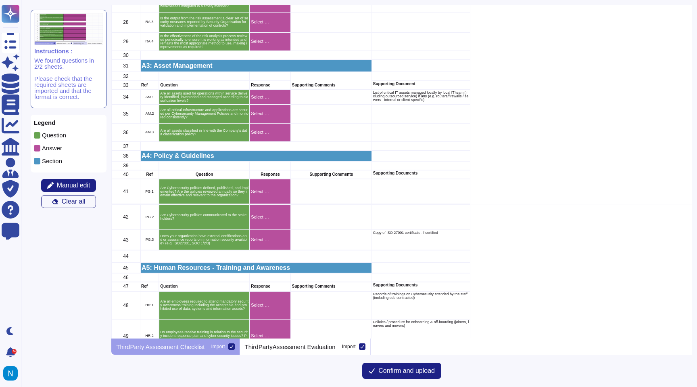
scroll to position [541, 0]
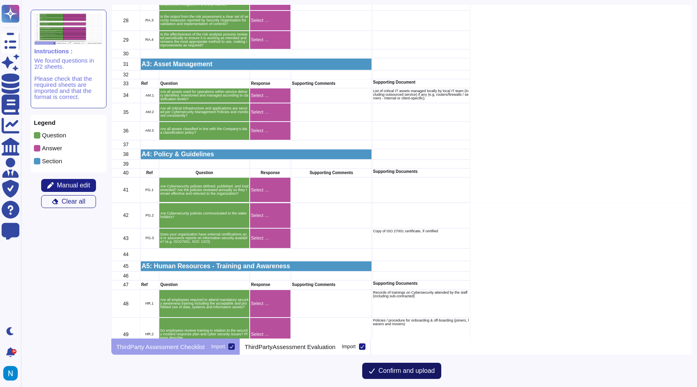
click at [393, 368] on span "Confirm and upload" at bounding box center [407, 370] width 57 height 6
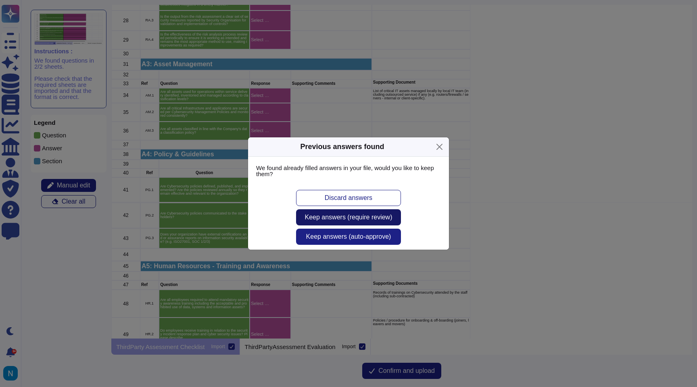
click at [390, 220] on span "Keep answers (require review)" at bounding box center [349, 217] width 88 height 6
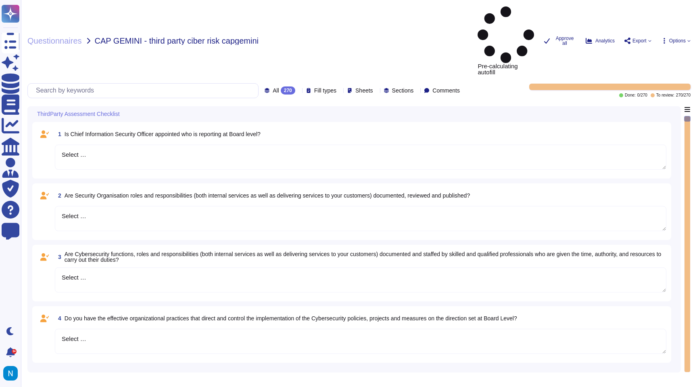
type textarea "Select …"
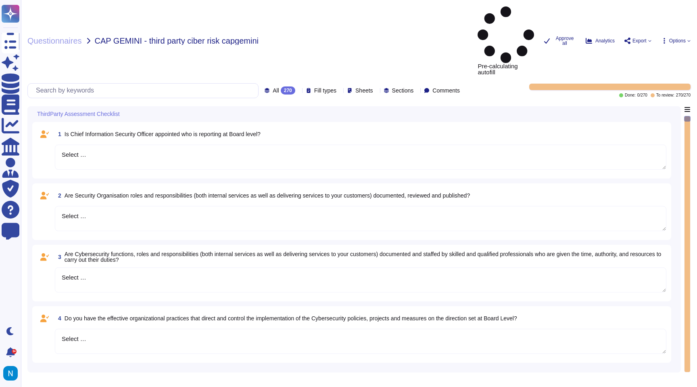
type textarea "Select …"
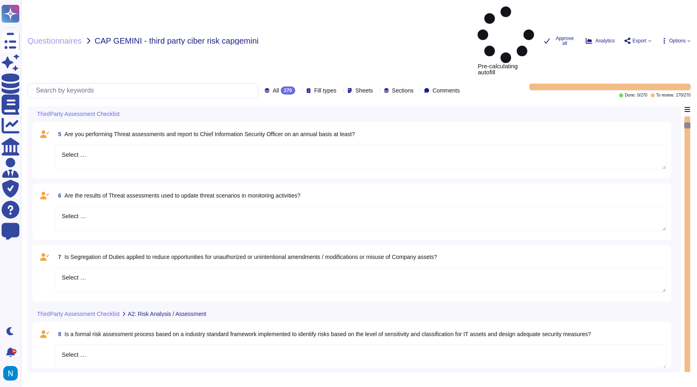
type textarea "Select …"
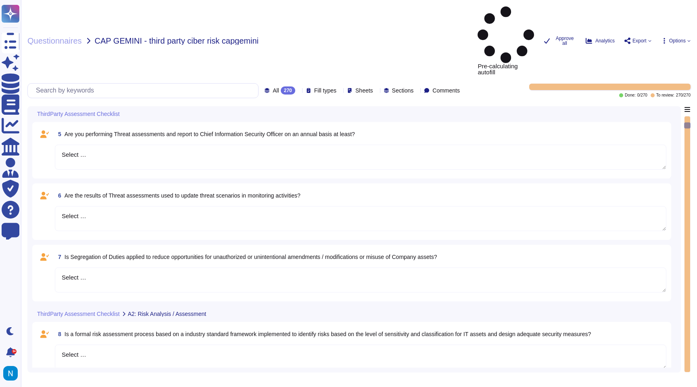
type textarea "Select …"
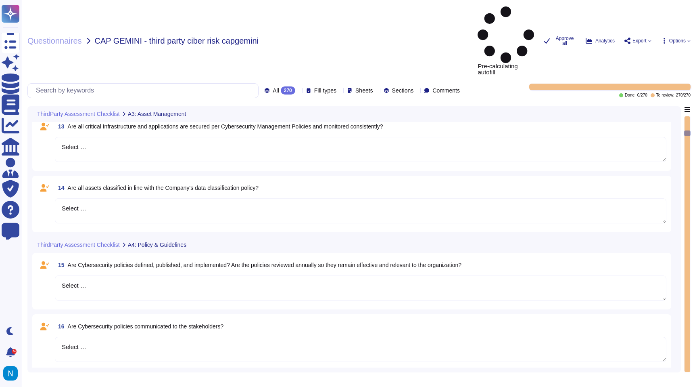
type textarea "Select …"
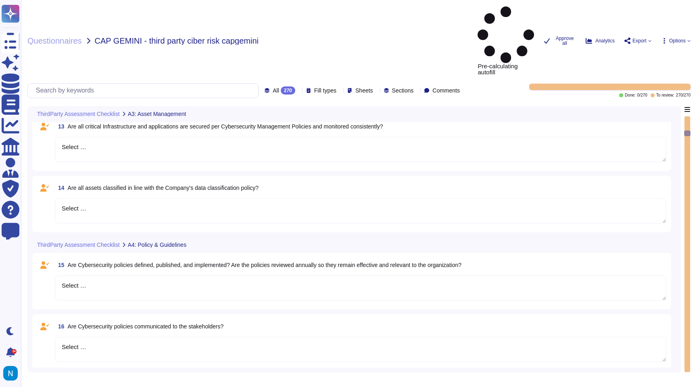
type textarea "Select …"
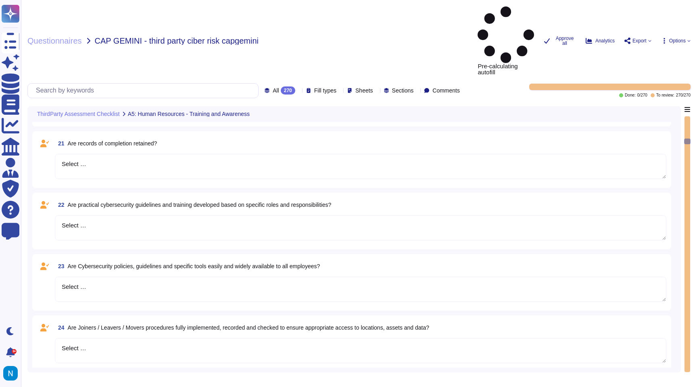
type textarea "Select …"
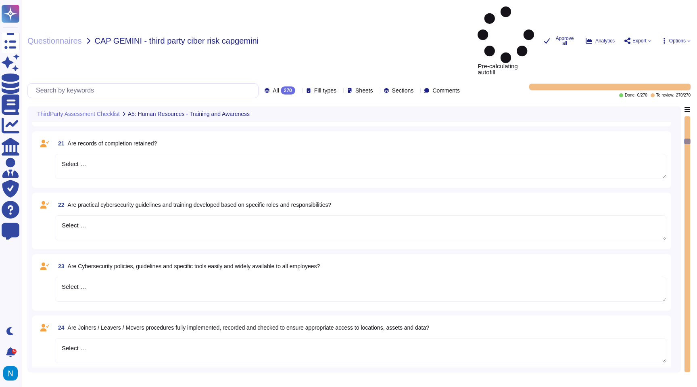
type textarea "Select …"
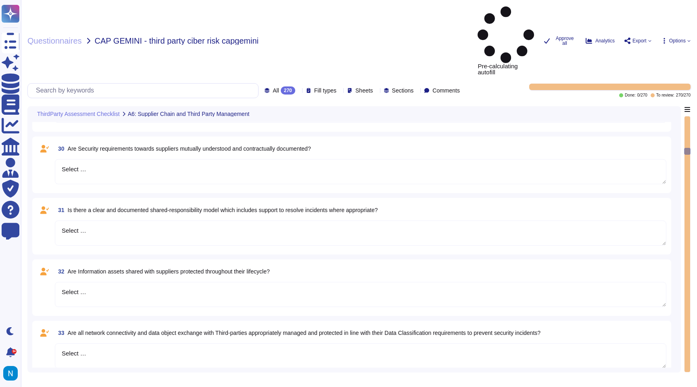
type textarea "Select …"
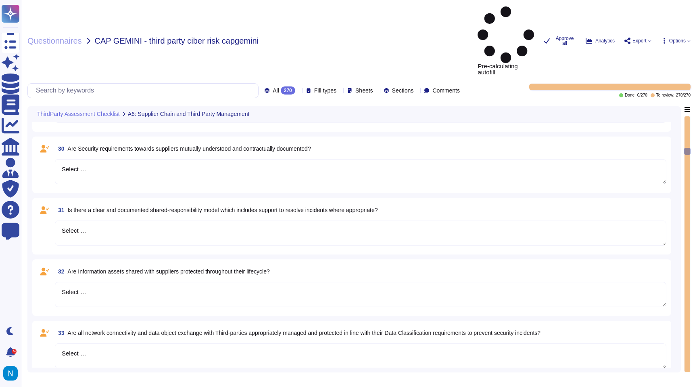
type textarea "Select …"
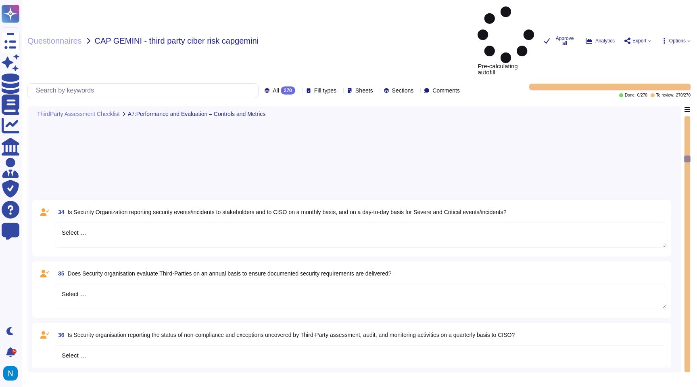
type textarea "Select …"
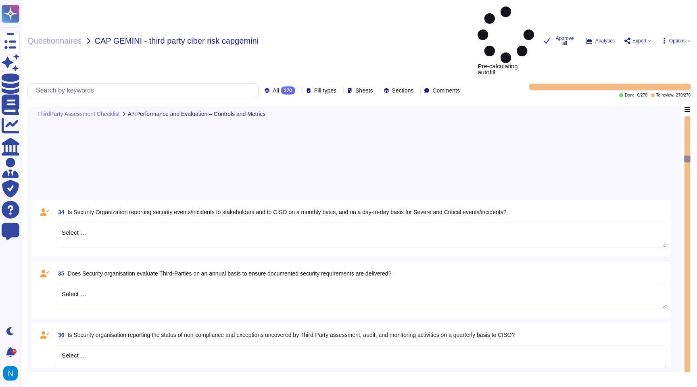
type textarea "Select …"
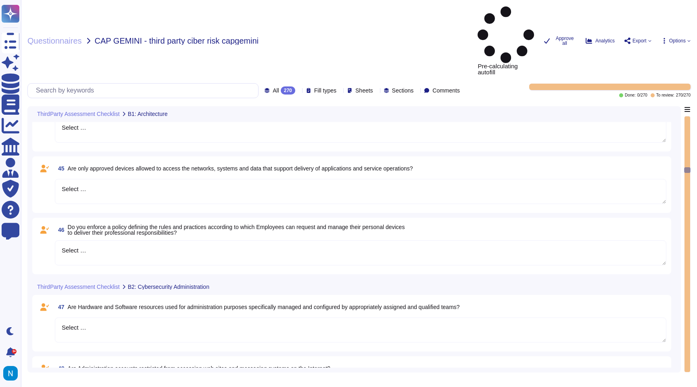
type textarea "Select …"
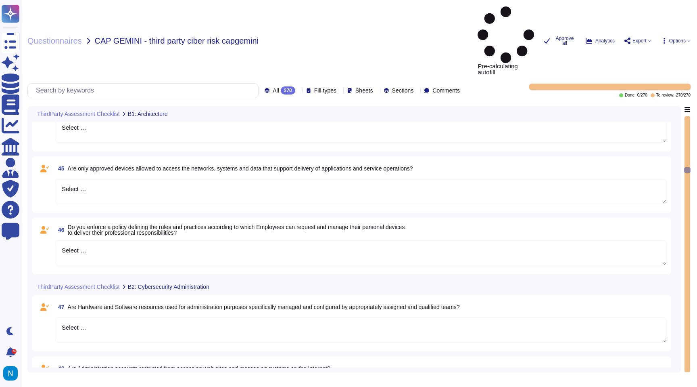
type textarea "Select …"
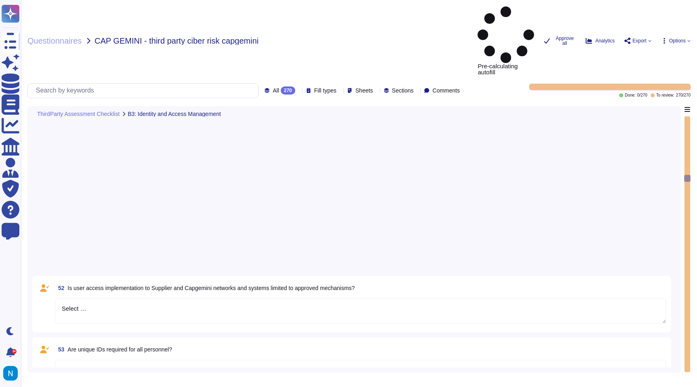
type textarea "Select …"
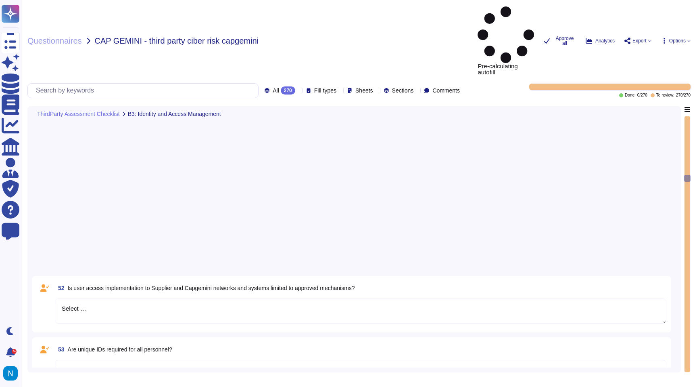
type textarea "Select …"
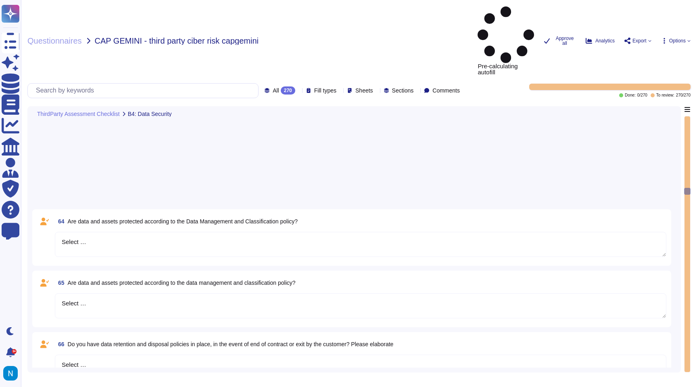
type textarea "Select …"
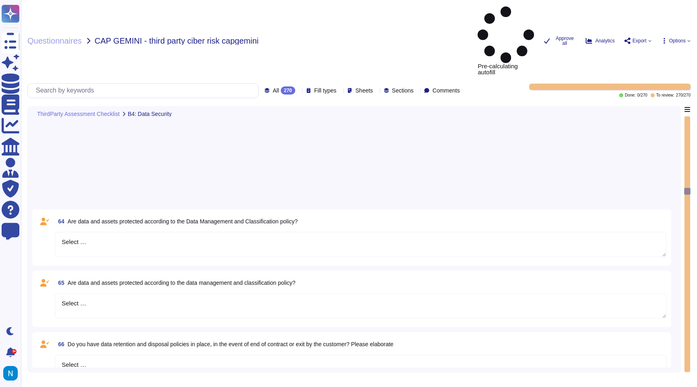
type textarea "Select …"
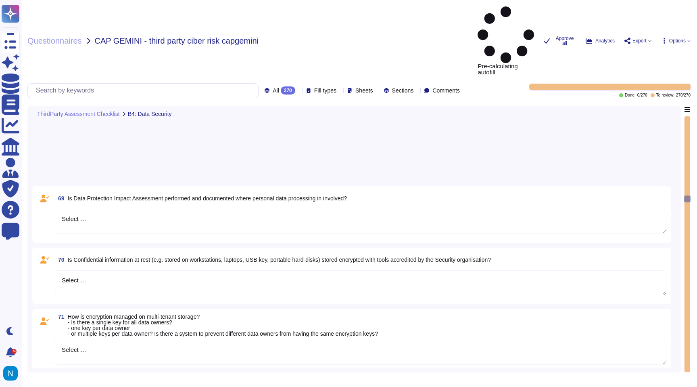
type textarea "Select …"
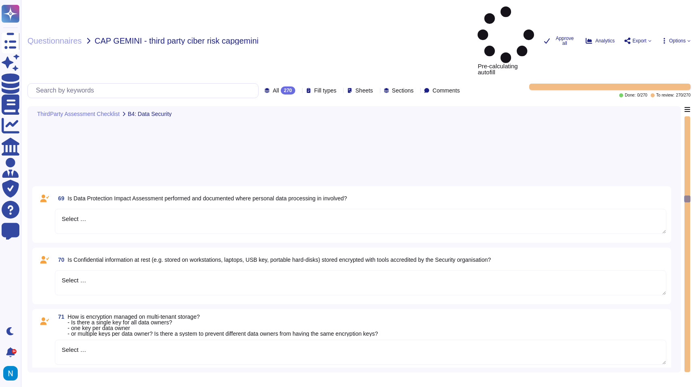
type textarea "Select …"
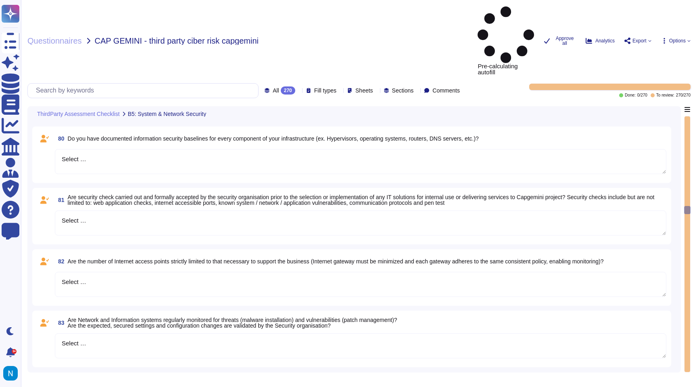
type textarea "Select …"
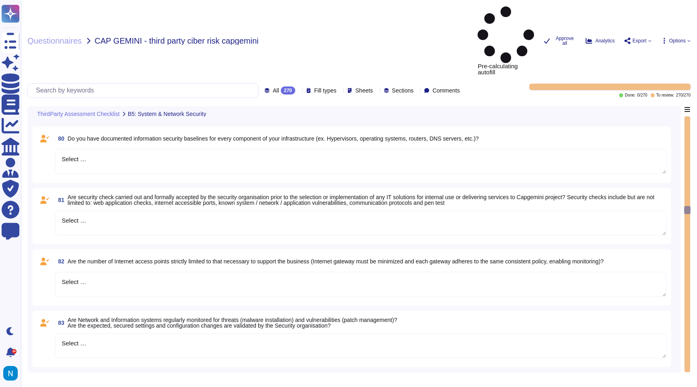
type textarea "Select …"
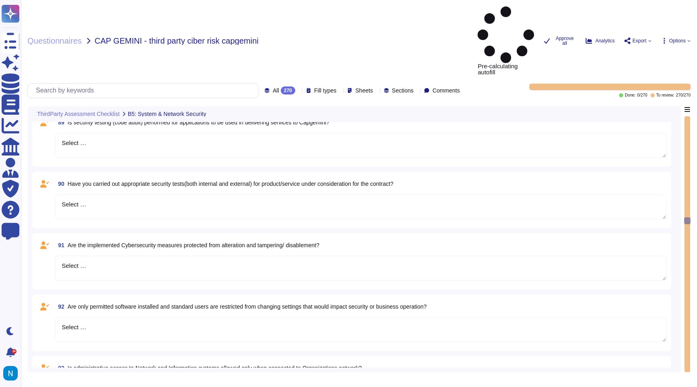
type textarea "Select …"
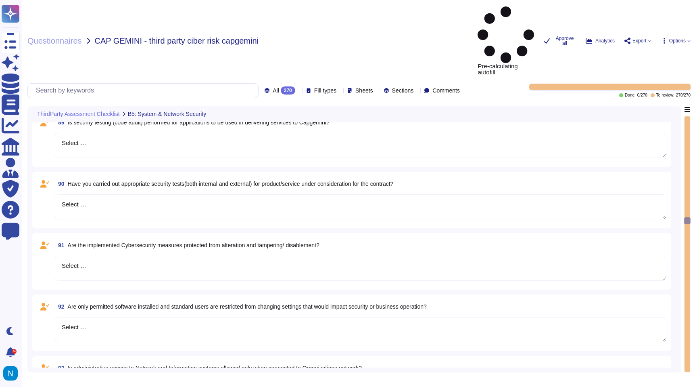
type textarea "Select …"
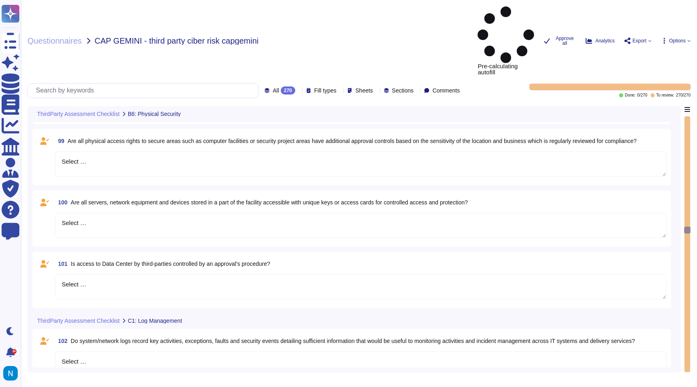
type textarea "Select …"
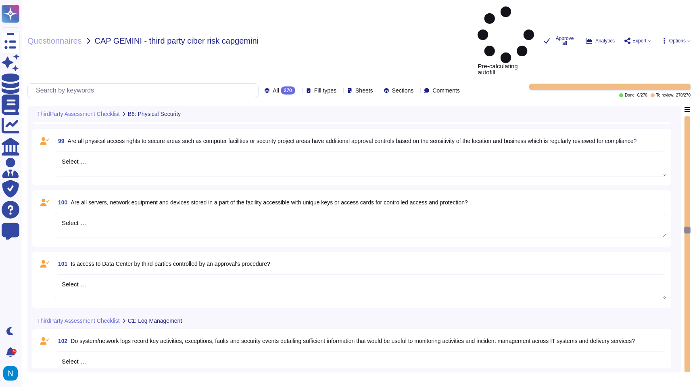
type textarea "Select …"
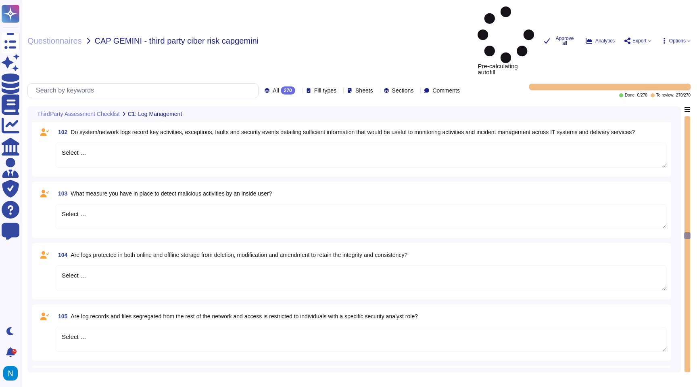
type textarea "Select …"
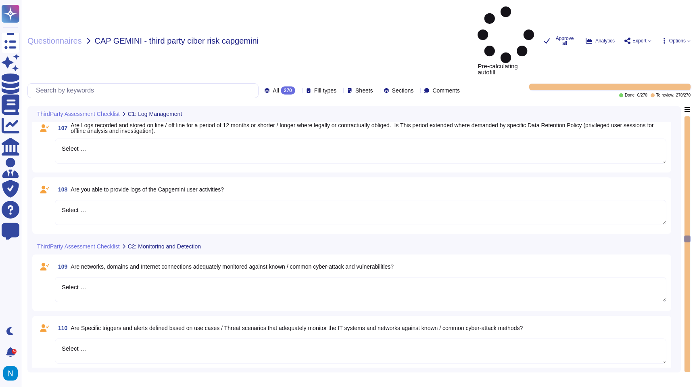
type textarea "Select …"
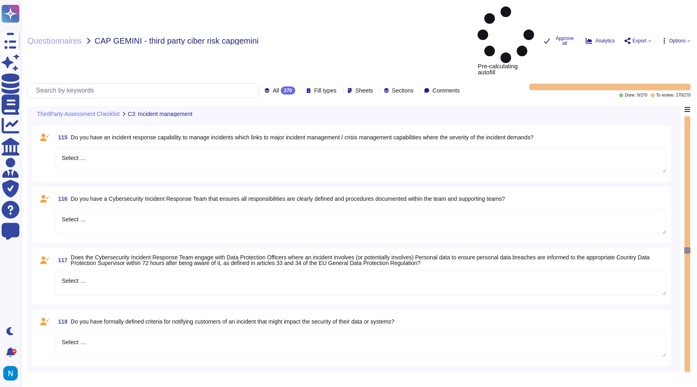
type textarea "Select …"
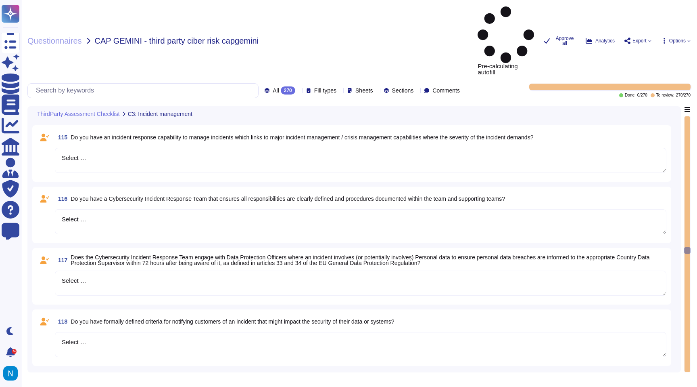
type textarea "Select …"
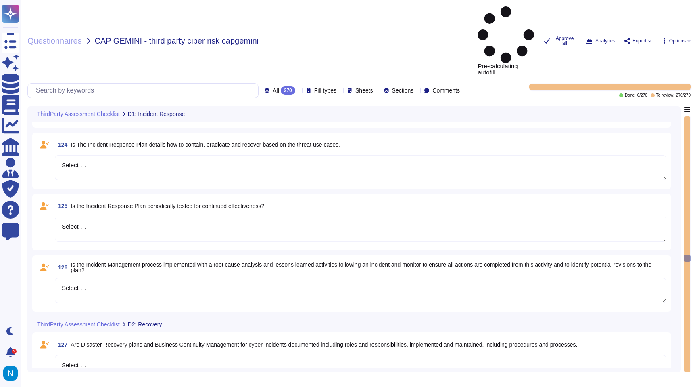
type textarea "Select …"
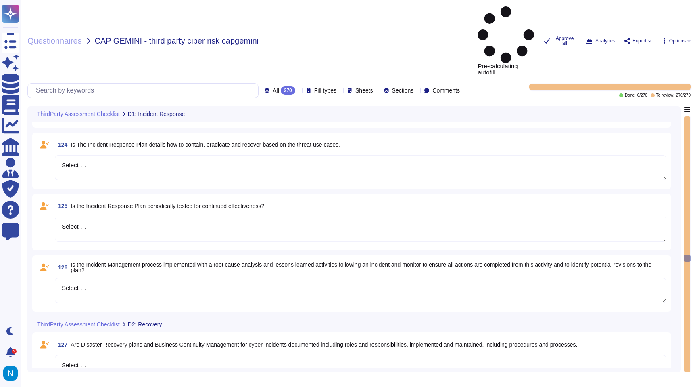
type textarea "Select …"
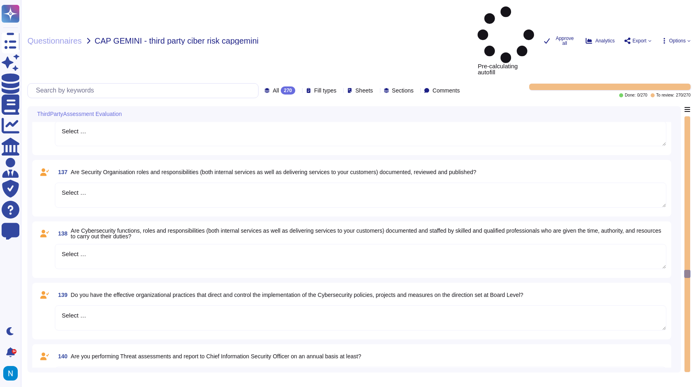
type textarea "Select …"
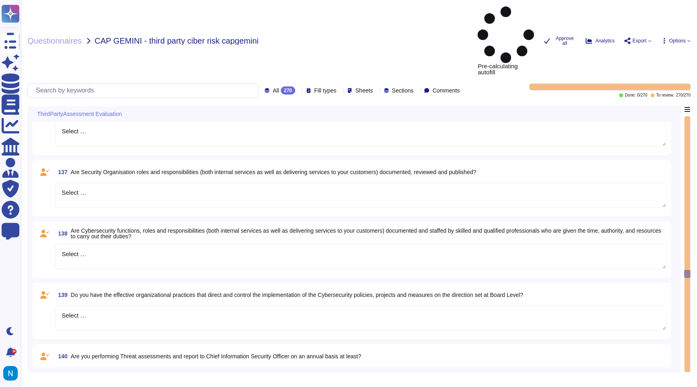
type textarea "Select …"
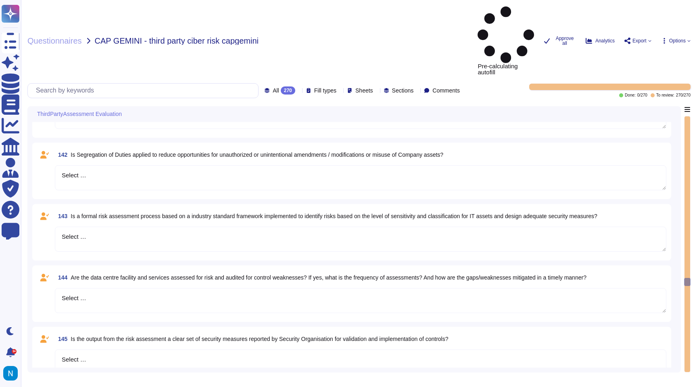
type textarea "Select …"
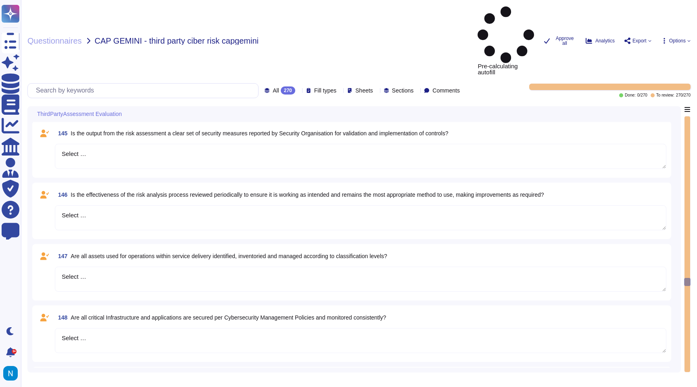
type textarea "Select …"
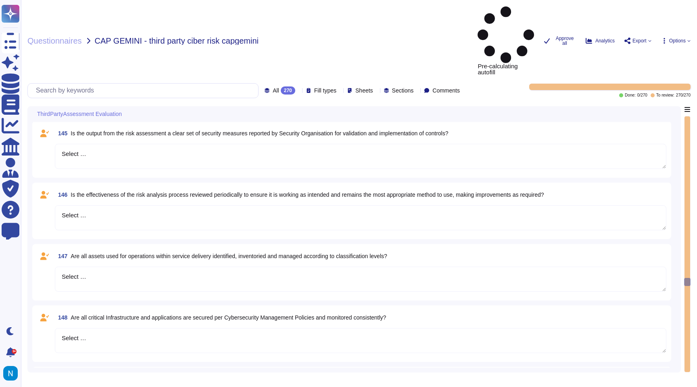
type textarea "Select …"
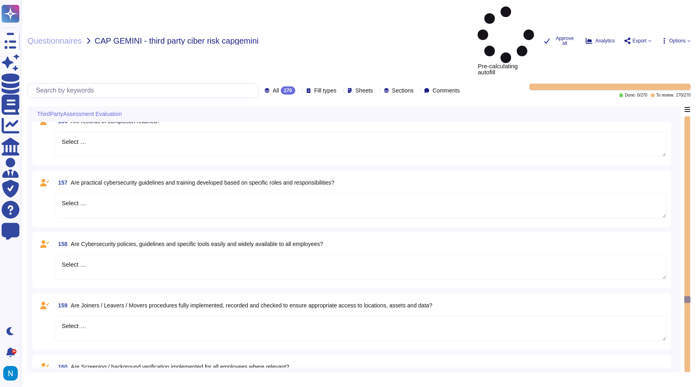
type textarea "Select …"
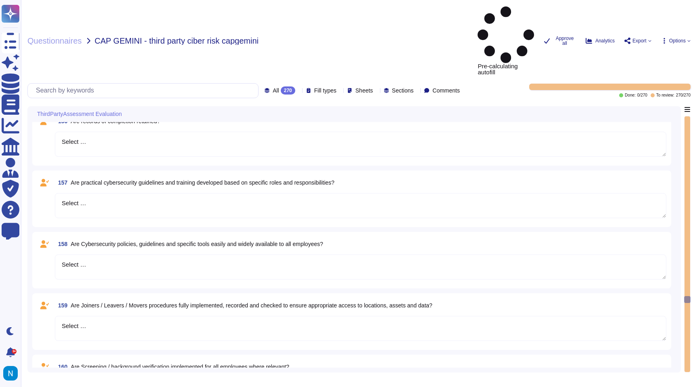
type textarea "Select …"
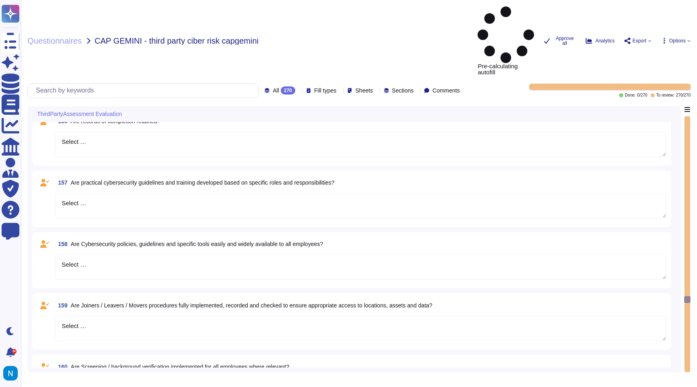
type textarea "Select …"
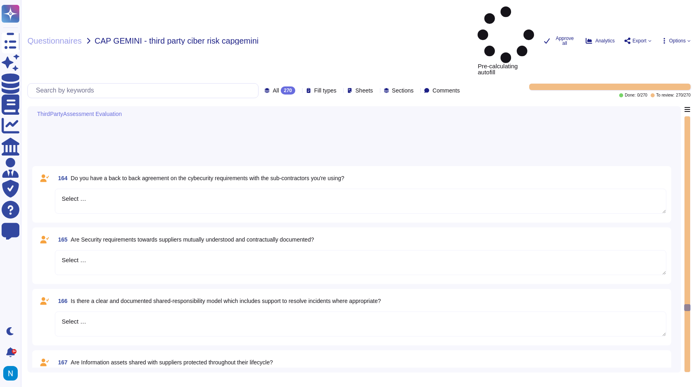
type textarea "Select …"
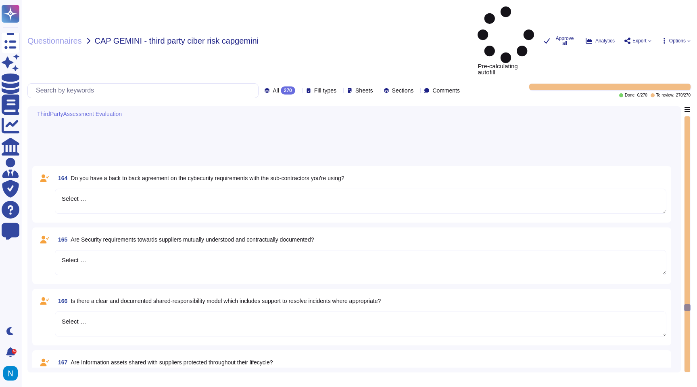
type textarea "Select …"
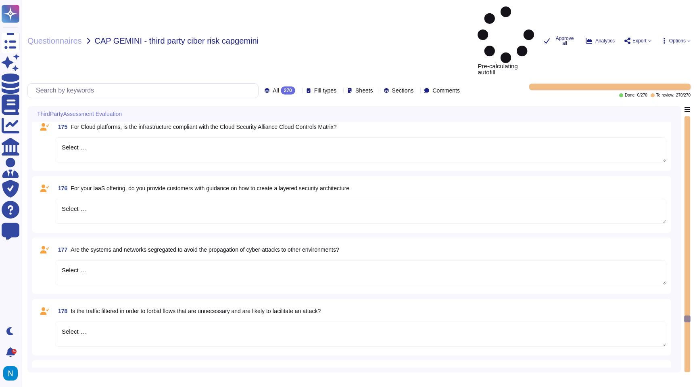
type textarea "Select …"
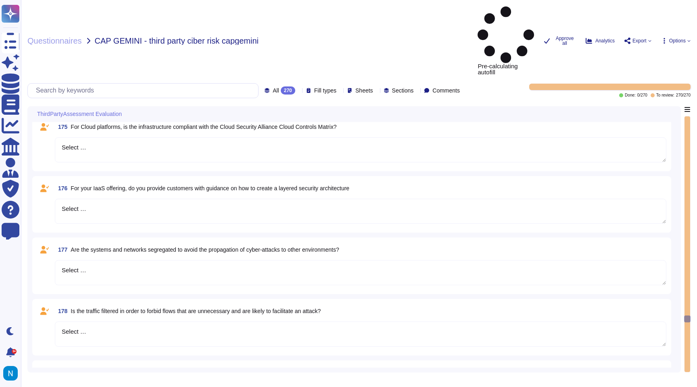
type textarea "Select …"
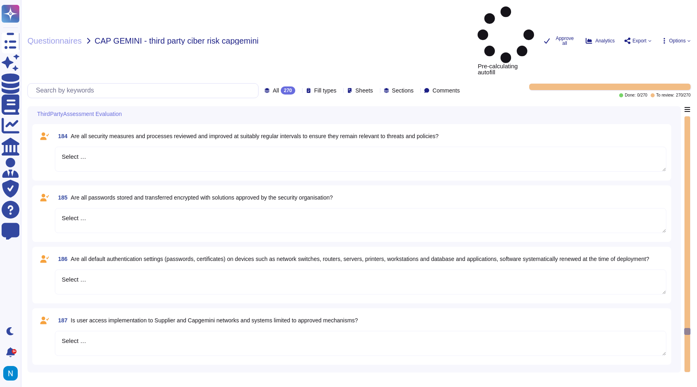
type textarea "Select …"
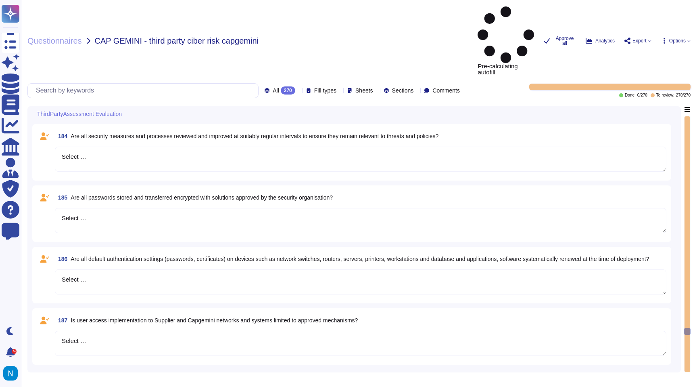
type textarea "Select …"
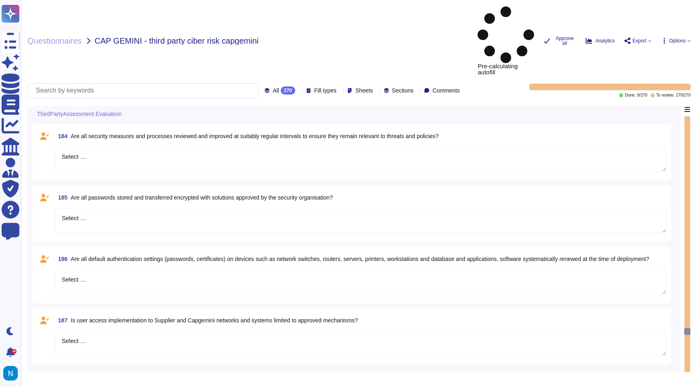
type textarea "Select …"
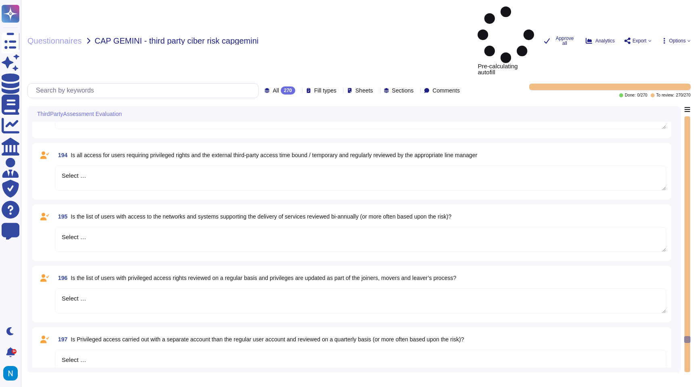
type textarea "Select …"
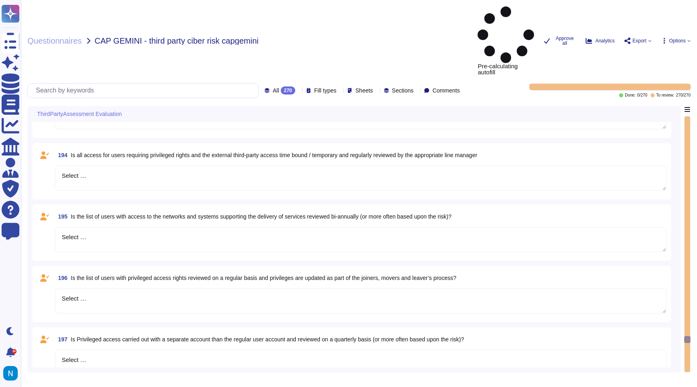
type textarea "Select …"
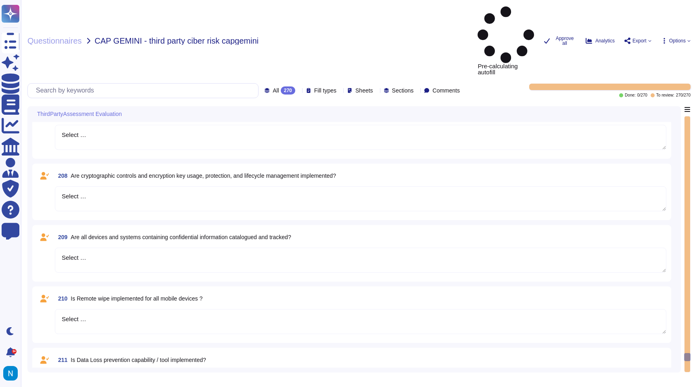
type textarea "Select …"
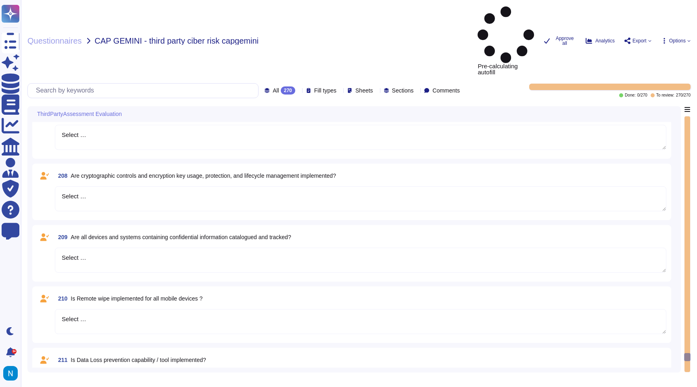
type textarea "Select …"
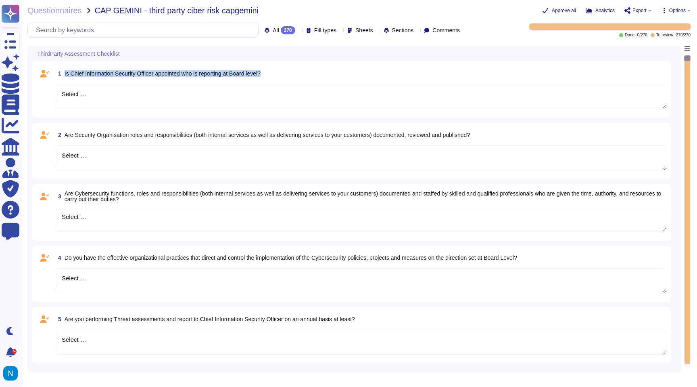
drag, startPoint x: 283, startPoint y: 71, endPoint x: 64, endPoint y: 74, distance: 219.2
click at [64, 74] on div "1 Is Chief Information Security Officer appointed who is reporting at Board lev…" at bounding box center [361, 73] width 612 height 15
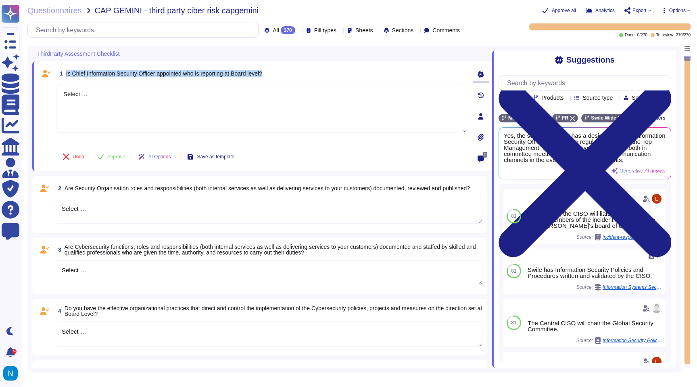
drag, startPoint x: 66, startPoint y: 74, endPoint x: 284, endPoint y: 73, distance: 218.0
click at [284, 73] on div "1 Is Chief Information Security Officer appointed who is reporting at Board lev…" at bounding box center [262, 73] width 410 height 15
copy span "Is Chief Information Security Officer appointed who is reporting at Board level?"
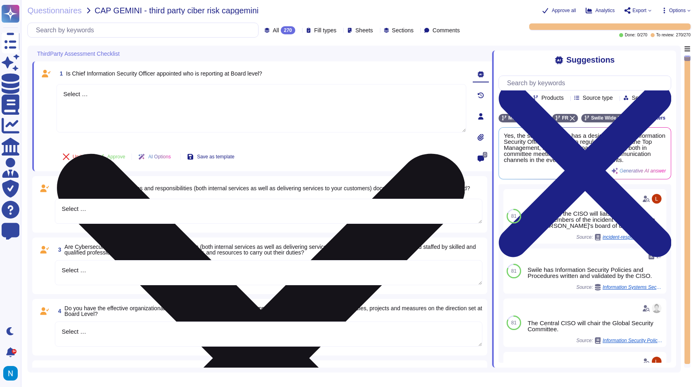
click at [236, 108] on textarea "Select …" at bounding box center [262, 108] width 410 height 48
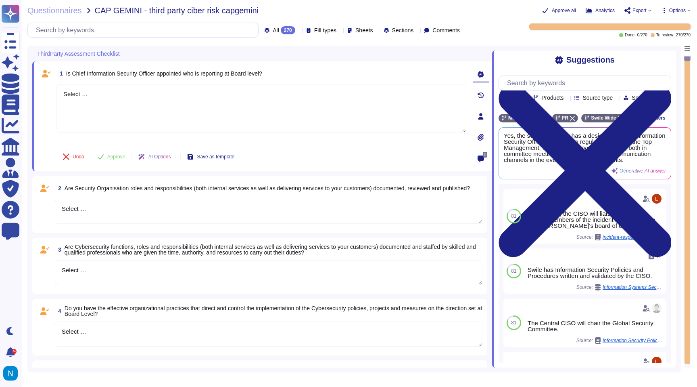
drag, startPoint x: 236, startPoint y: 108, endPoint x: 25, endPoint y: 84, distance: 211.6
click at [25, 84] on div "Questionnaires CAP GEMINI - third party ciber risk capgemini Approve all Analyt…" at bounding box center [359, 193] width 676 height 387
paste textarea "Yes. [PERSON_NAME] has appointed a Chief Information Security Officer (CISO) re…"
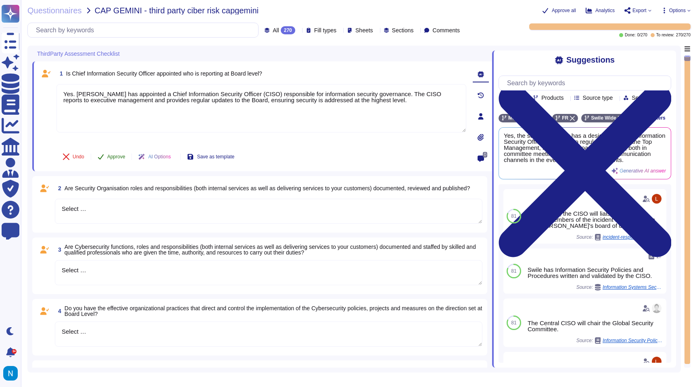
click at [113, 155] on span "Approve" at bounding box center [116, 156] width 18 height 5
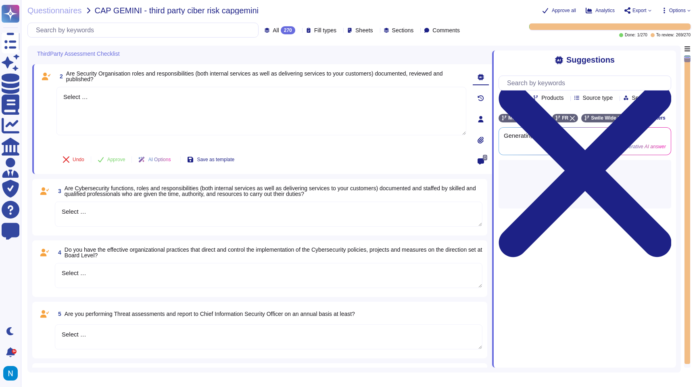
scroll to position [66, 0]
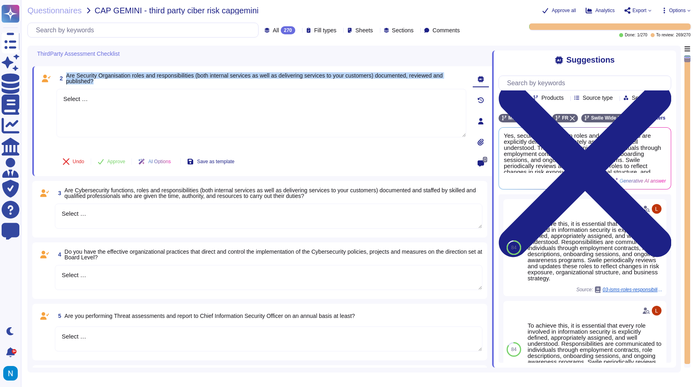
drag, startPoint x: 109, startPoint y: 82, endPoint x: 67, endPoint y: 77, distance: 42.3
click at [67, 77] on span "Are Security Organisation roles and responsibilities (both internal services as…" at bounding box center [266, 78] width 400 height 11
copy span "Are Security Organisation roles and responsibilities (both internal services as…"
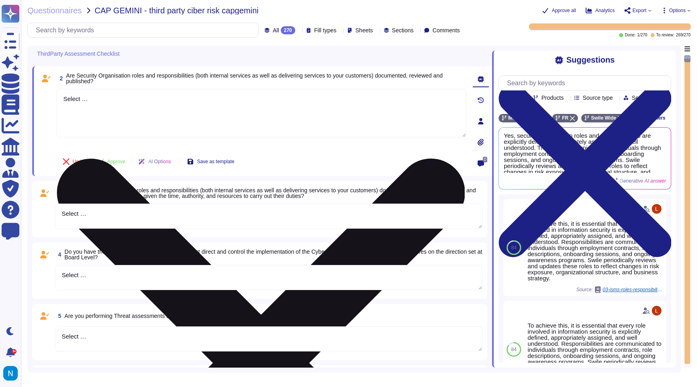
click at [109, 104] on textarea "Select …" at bounding box center [262, 113] width 410 height 48
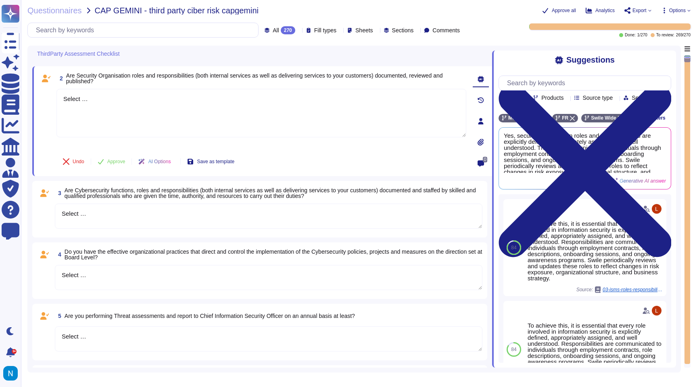
drag, startPoint x: 109, startPoint y: 104, endPoint x: 47, endPoint y: 101, distance: 61.8
click at [47, 101] on div "2 Are Security Organisation roles and responsibilities (both internal services …" at bounding box center [253, 121] width 428 height 100
paste textarea "Yes. Swile has formally documented security organization roles and responsibili…"
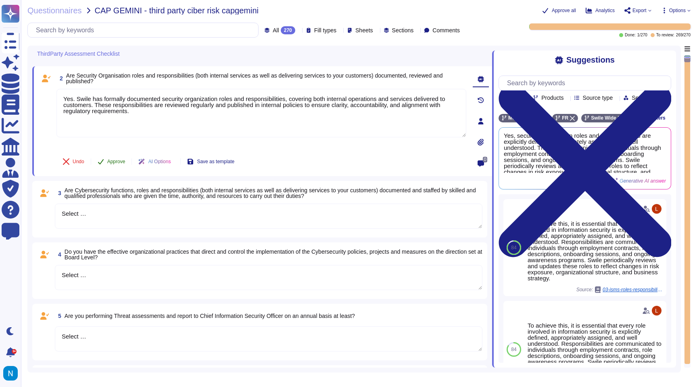
click at [116, 158] on button "Approve" at bounding box center [111, 161] width 41 height 16
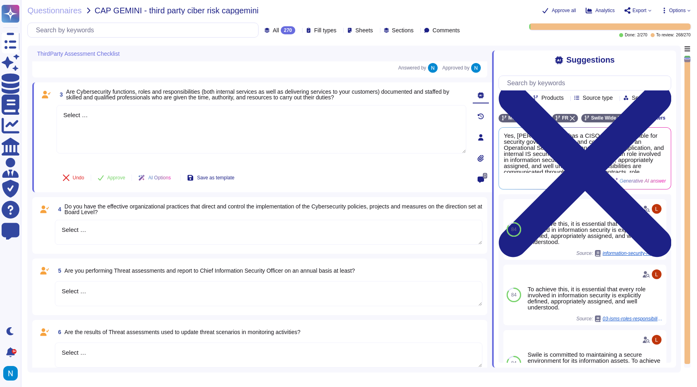
scroll to position [154, 0]
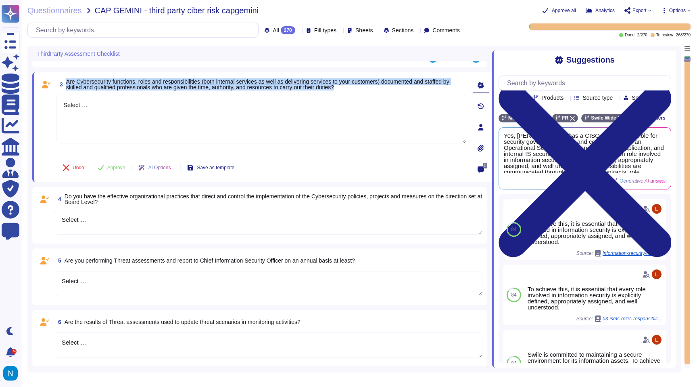
drag, startPoint x: 66, startPoint y: 83, endPoint x: 385, endPoint y: 86, distance: 318.5
click at [385, 86] on span "3 Are Cybersecurity functions, roles and responsibilities (both internal servic…" at bounding box center [262, 84] width 410 height 15
copy span "Are Cybersecurity functions, roles and responsibilities (both internal services…"
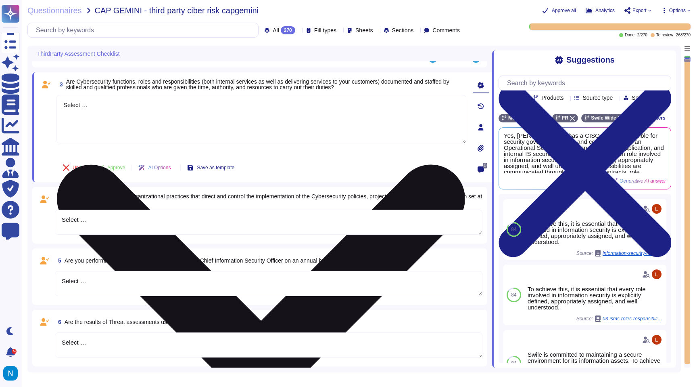
click at [82, 109] on textarea "Select …" at bounding box center [262, 119] width 410 height 48
paste textarea "Yes. [PERSON_NAME] has clearly documented cybersecurity functions, roles, and r…"
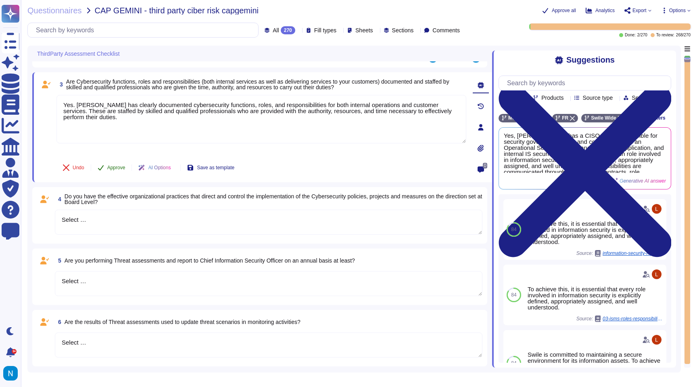
click at [114, 169] on span "Approve" at bounding box center [116, 167] width 18 height 5
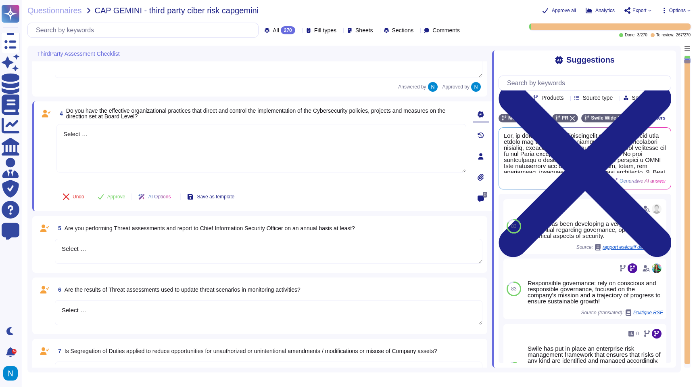
scroll to position [244, 0]
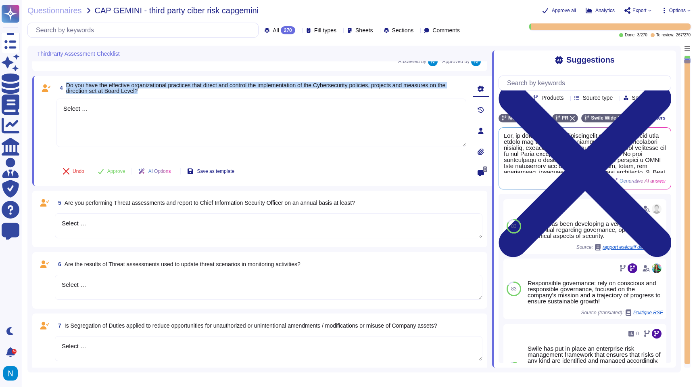
drag, startPoint x: 156, startPoint y: 91, endPoint x: 67, endPoint y: 85, distance: 89.4
click at [67, 85] on span "Do you have the effective organizational practices that direct and control the …" at bounding box center [266, 87] width 400 height 11
copy span "Do you have the effective organizational practices that direct and control the …"
